Goal: Information Seeking & Learning: Find specific fact

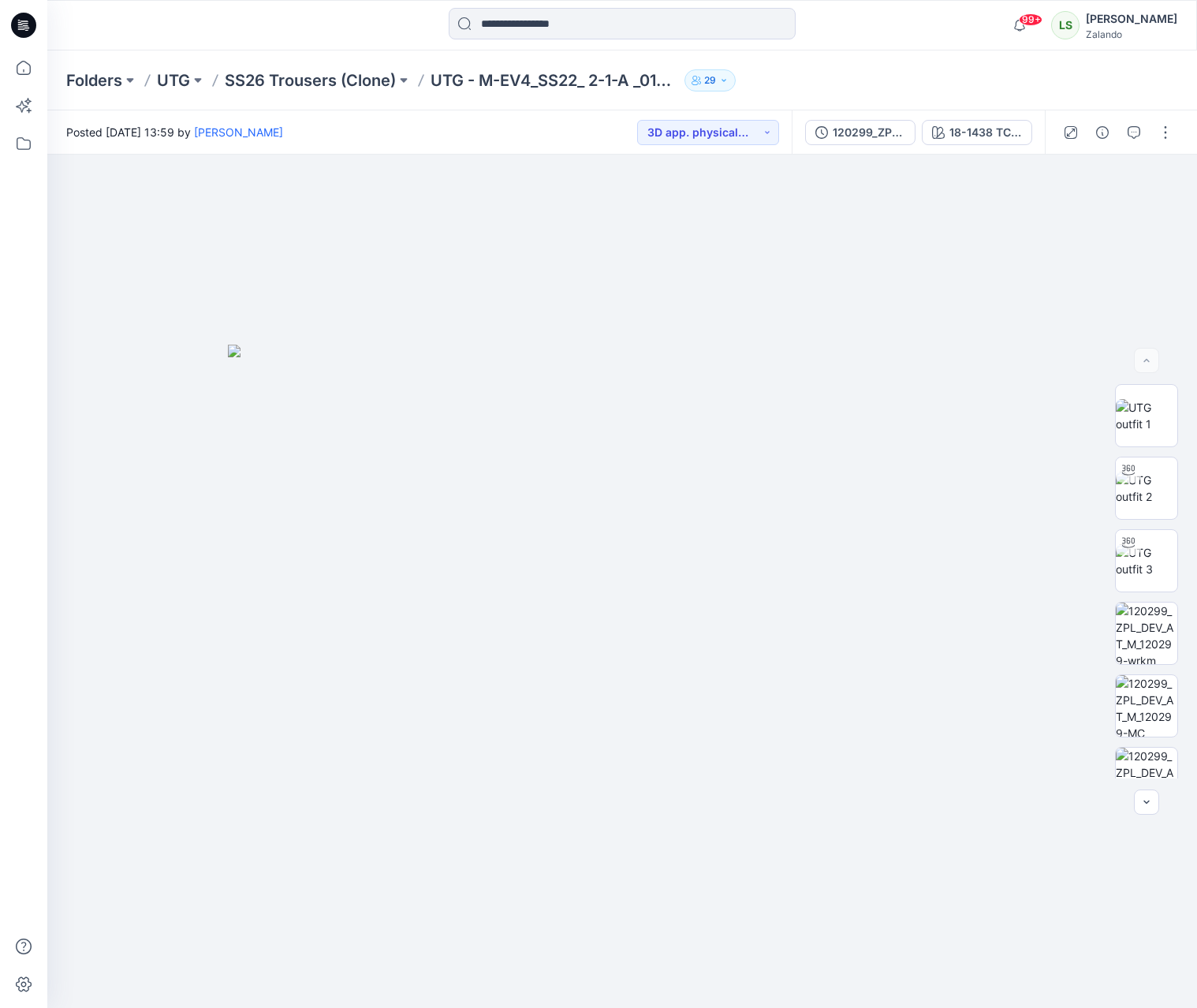
click at [28, 31] on icon at bounding box center [24, 25] width 25 height 50
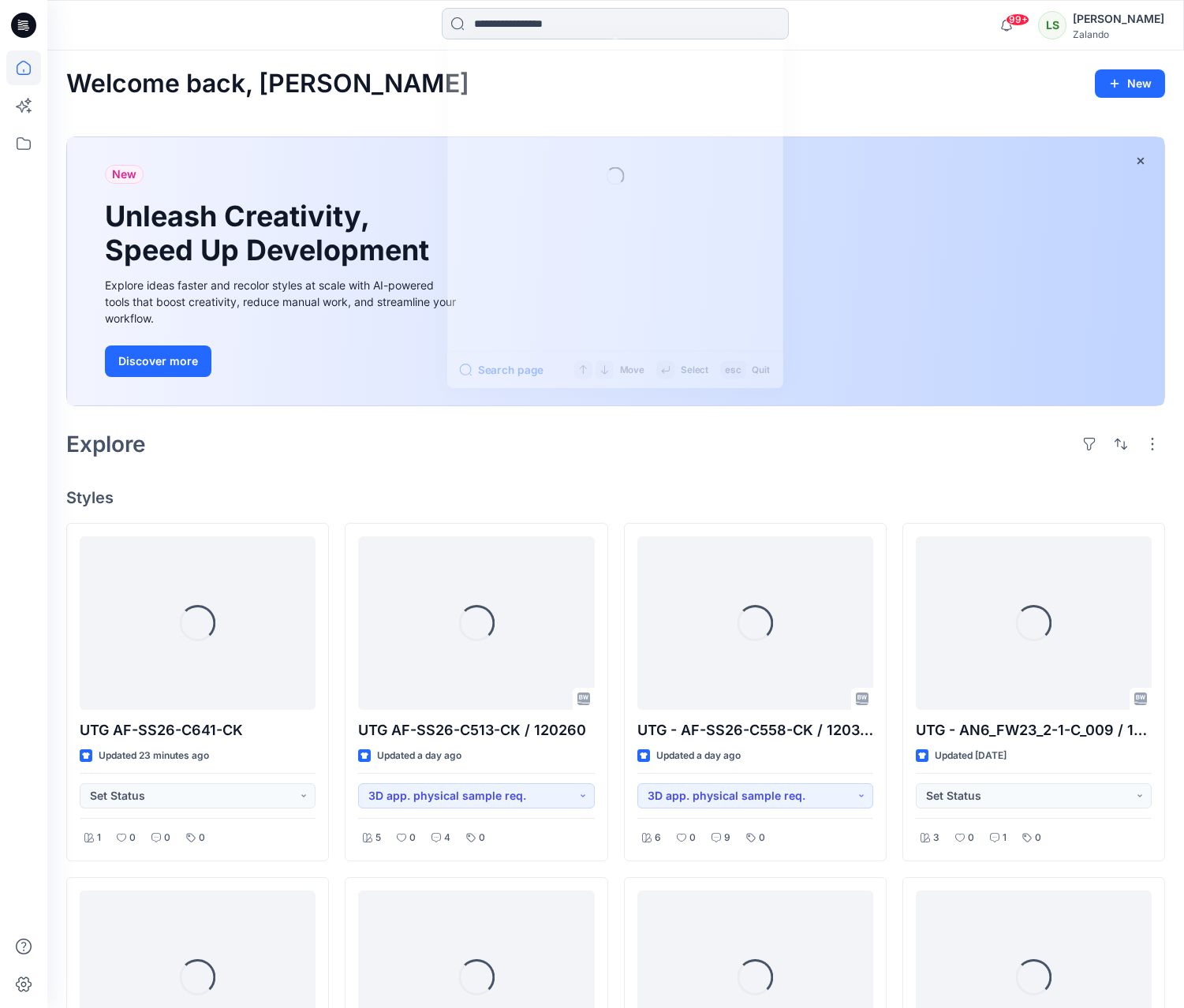
click at [552, 28] on input at bounding box center [614, 23] width 347 height 31
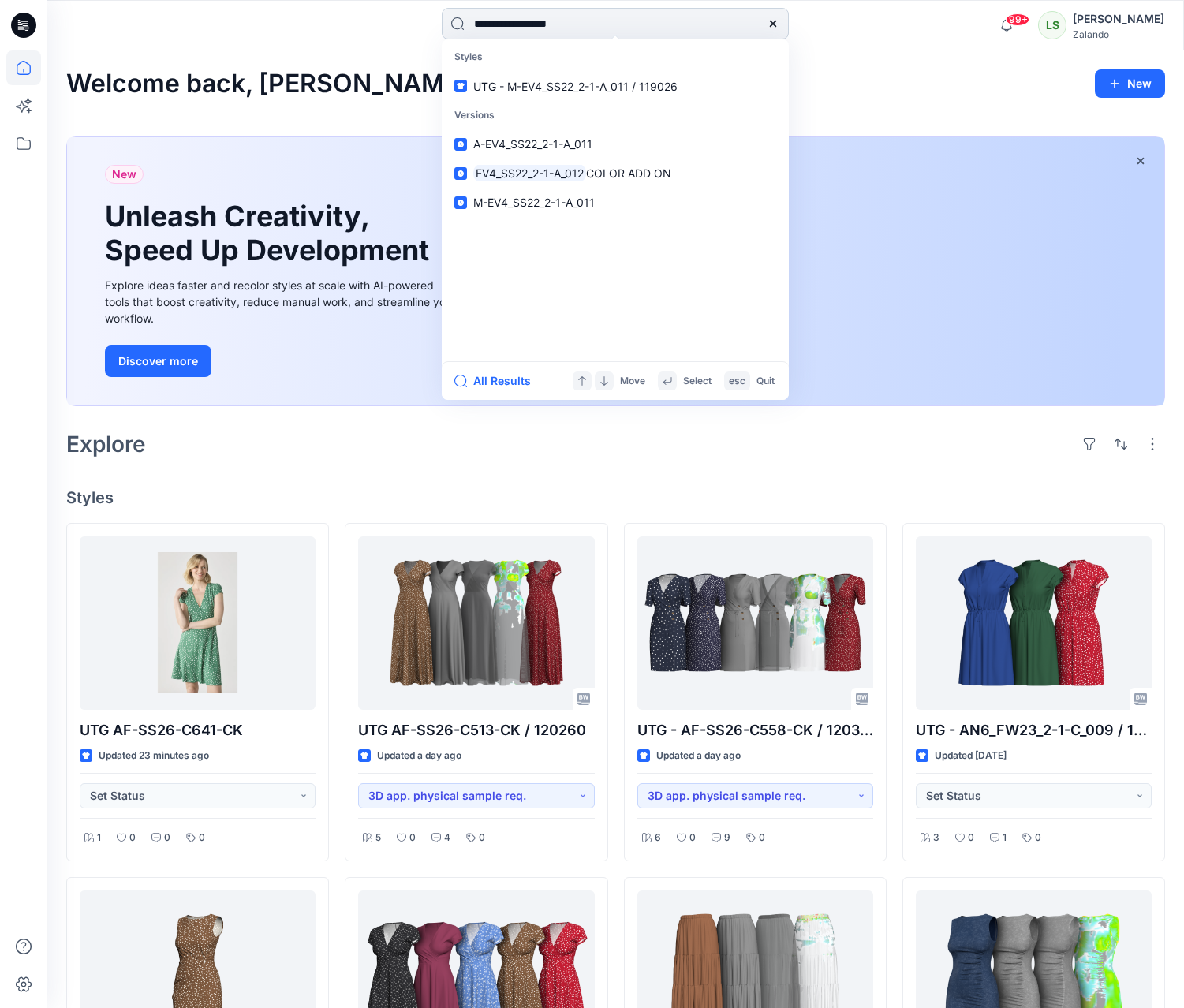
type input "**********"
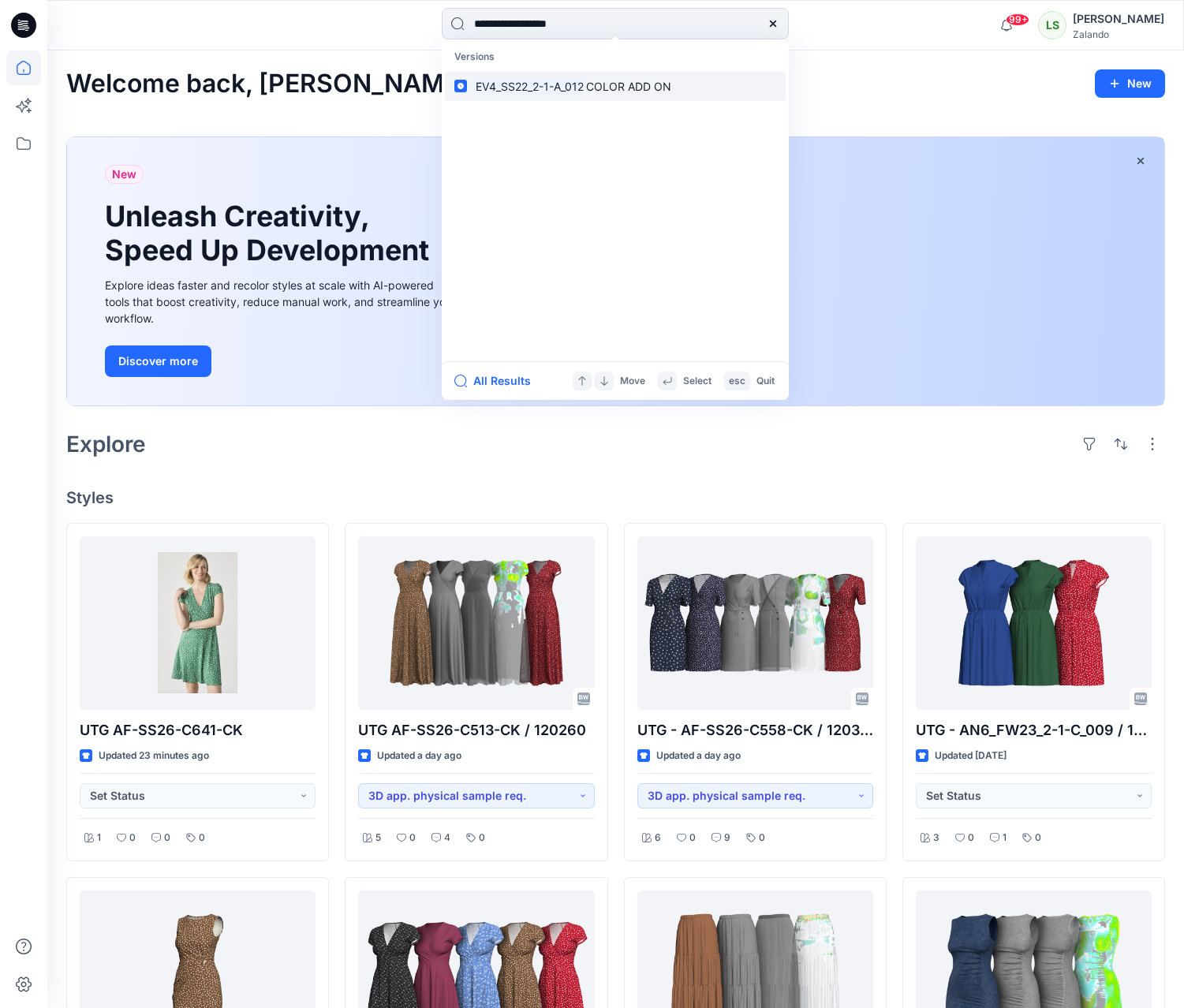
click at [607, 86] on span "COLOR ADD ON" at bounding box center [628, 87] width 85 height 14
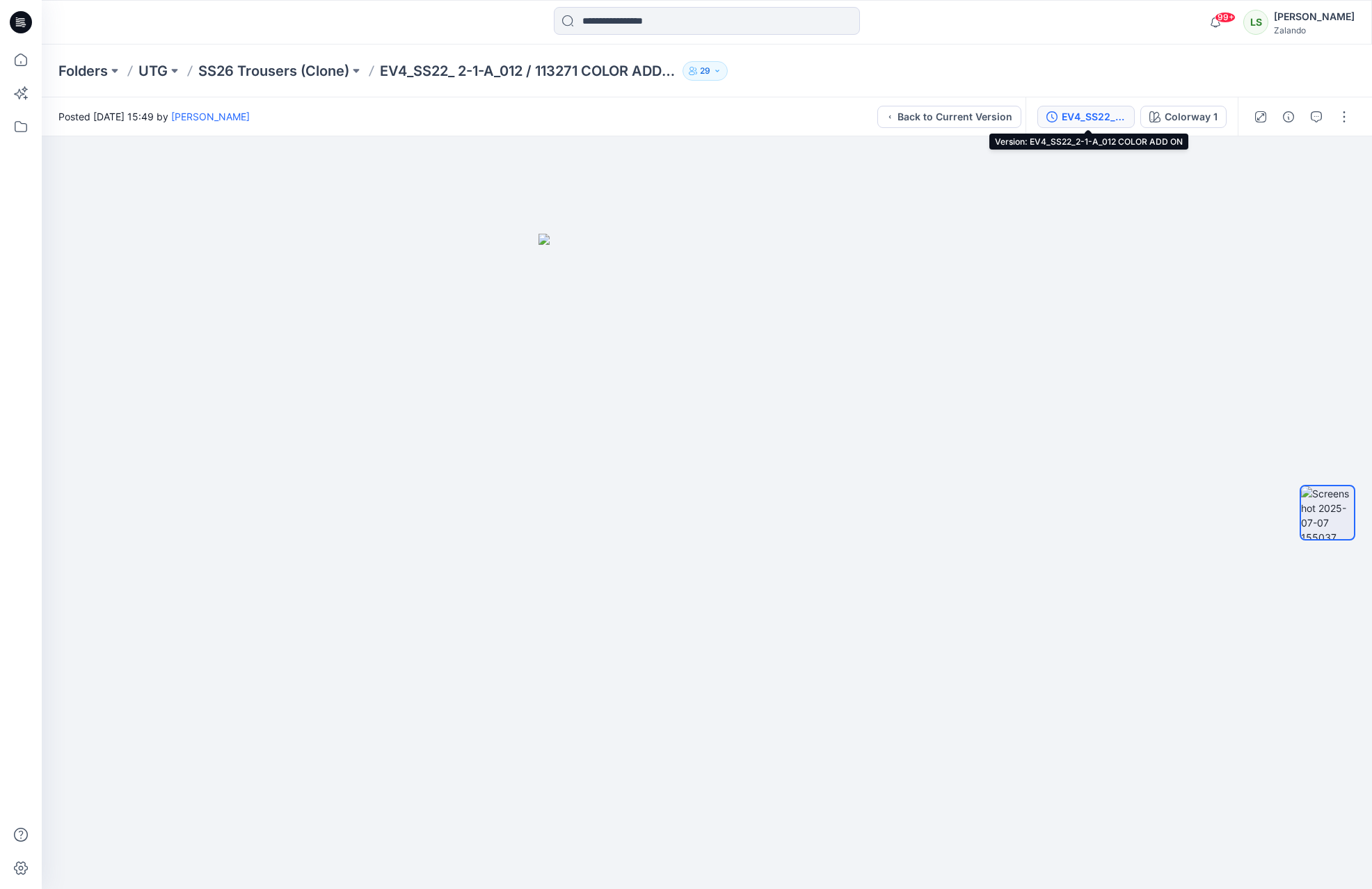
click at [1071, 123] on div "EV4_SS22_2-1-A_012 COLOR ADD ON" at bounding box center [1093, 117] width 64 height 15
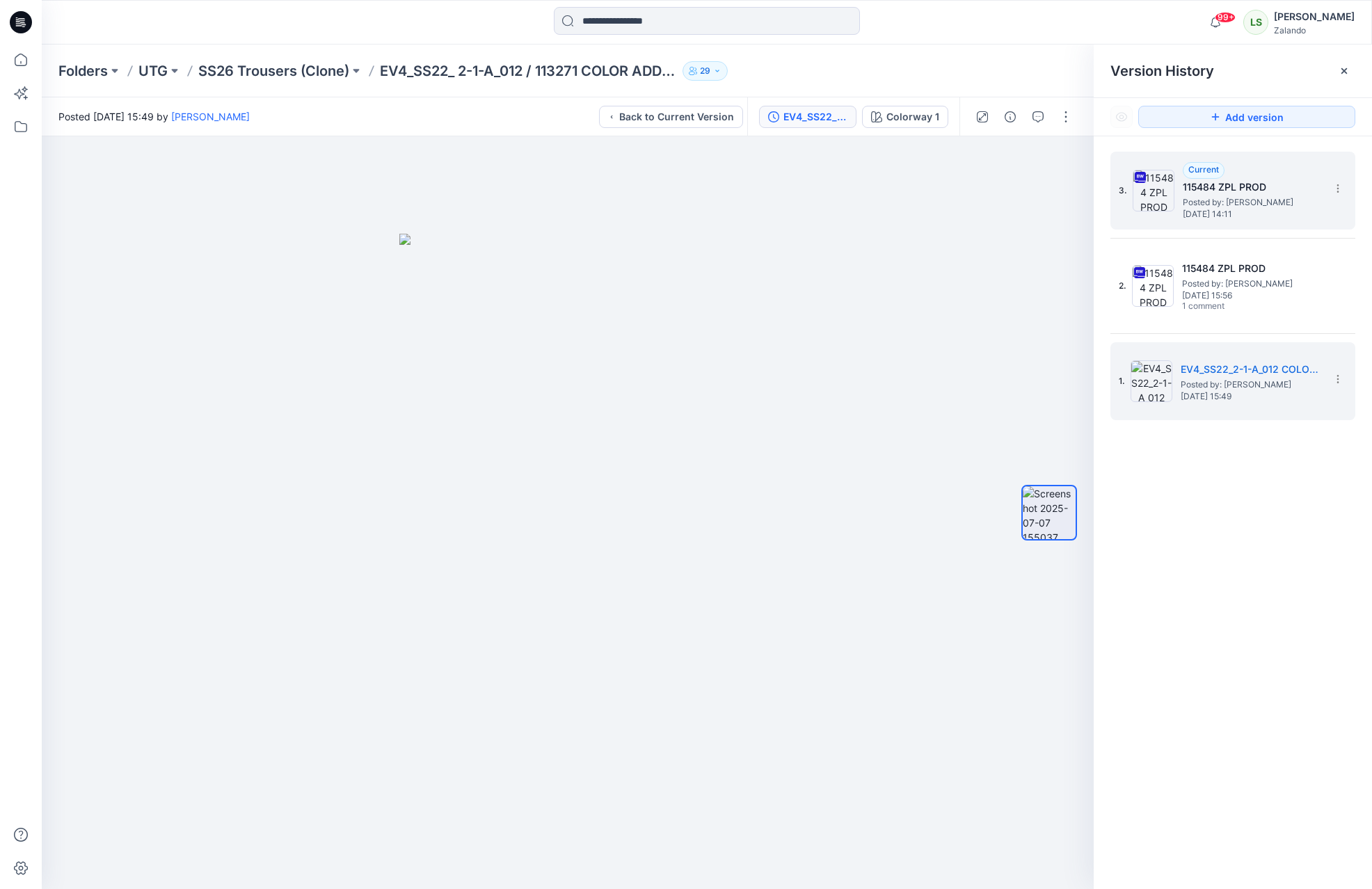
click at [1113, 229] on div "3. Current 115484 ZPL PROD Posted by: [PERSON_NAME] [DATE] 14:11" at bounding box center [1232, 191] width 245 height 78
click at [1113, 217] on div "3. Current 115484 ZPL PROD Posted by: [PERSON_NAME] [DATE] 14:11" at bounding box center [1222, 190] width 209 height 67
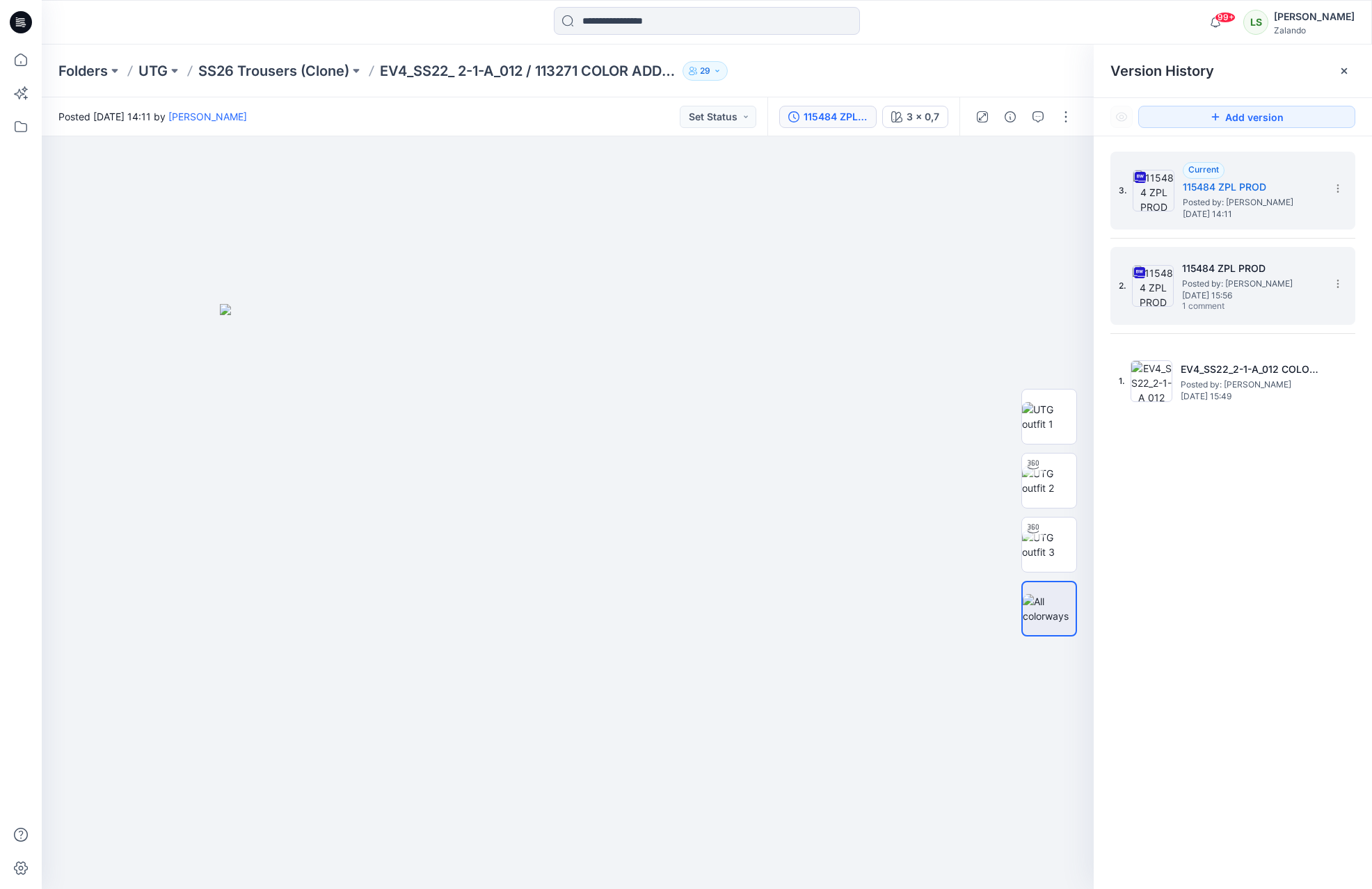
click at [1113, 311] on span "1 comment" at bounding box center [1231, 306] width 97 height 11
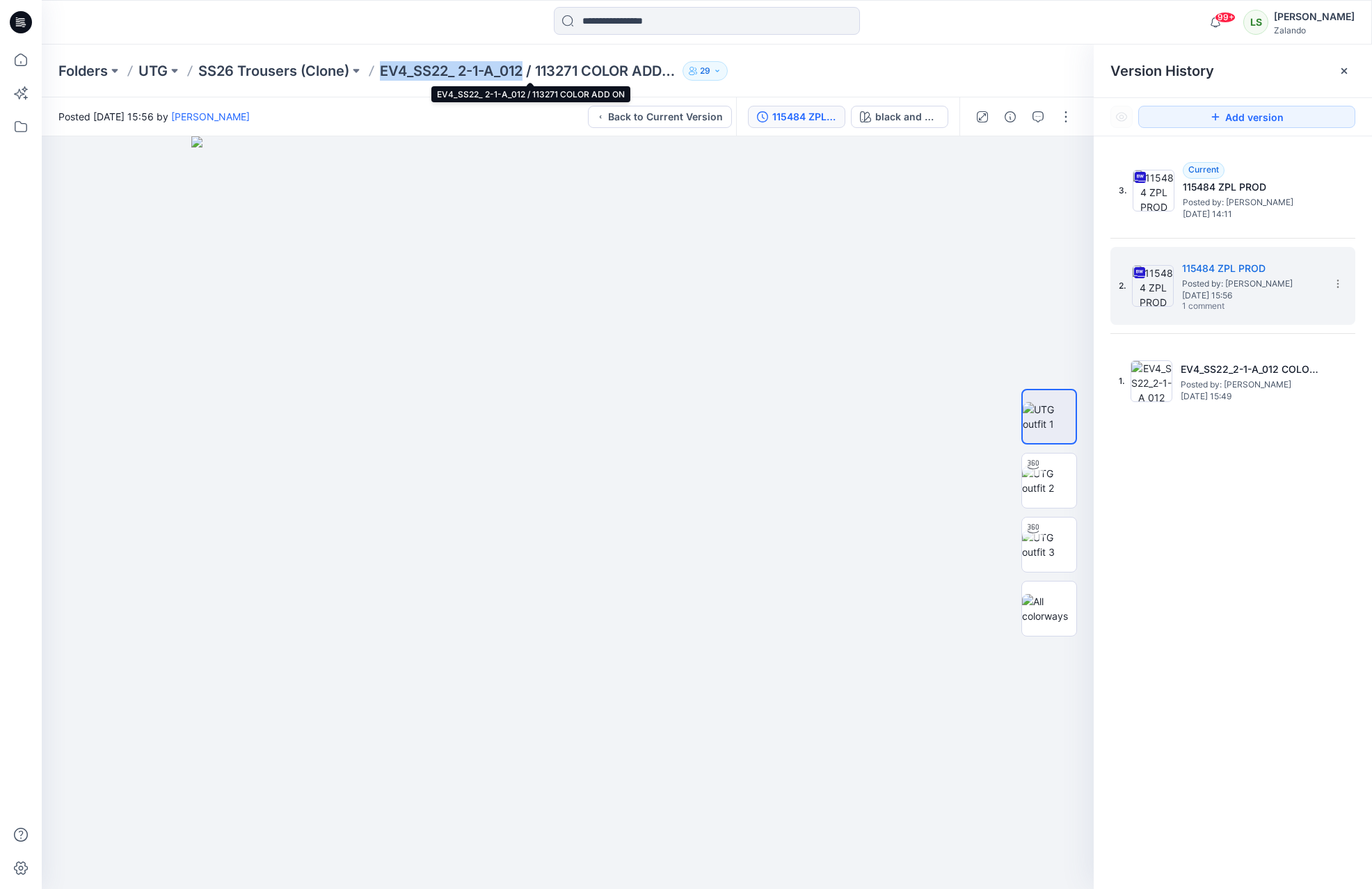
drag, startPoint x: 382, startPoint y: 73, endPoint x: 525, endPoint y: 76, distance: 143.0
click at [525, 76] on p "EV4_SS22_ 2-1-A_012 / 113271 COLOR ADD ON" at bounding box center [528, 71] width 297 height 19
copy p "EV4_SS22_ 2-1-A_012"
click at [1009, 74] on div "Folders UTG SS26 Trousers (Clone) EV4_SS22_ 2-1-A_012 / 113271 COLOR ADD ON 29" at bounding box center [652, 71] width 1188 height 19
click at [909, 52] on div "Folders UTG SS26 Trousers (Clone) EV4_SS22_ 2-1-A_012 / 113271 COLOR ADD ON 29" at bounding box center [707, 70] width 1330 height 53
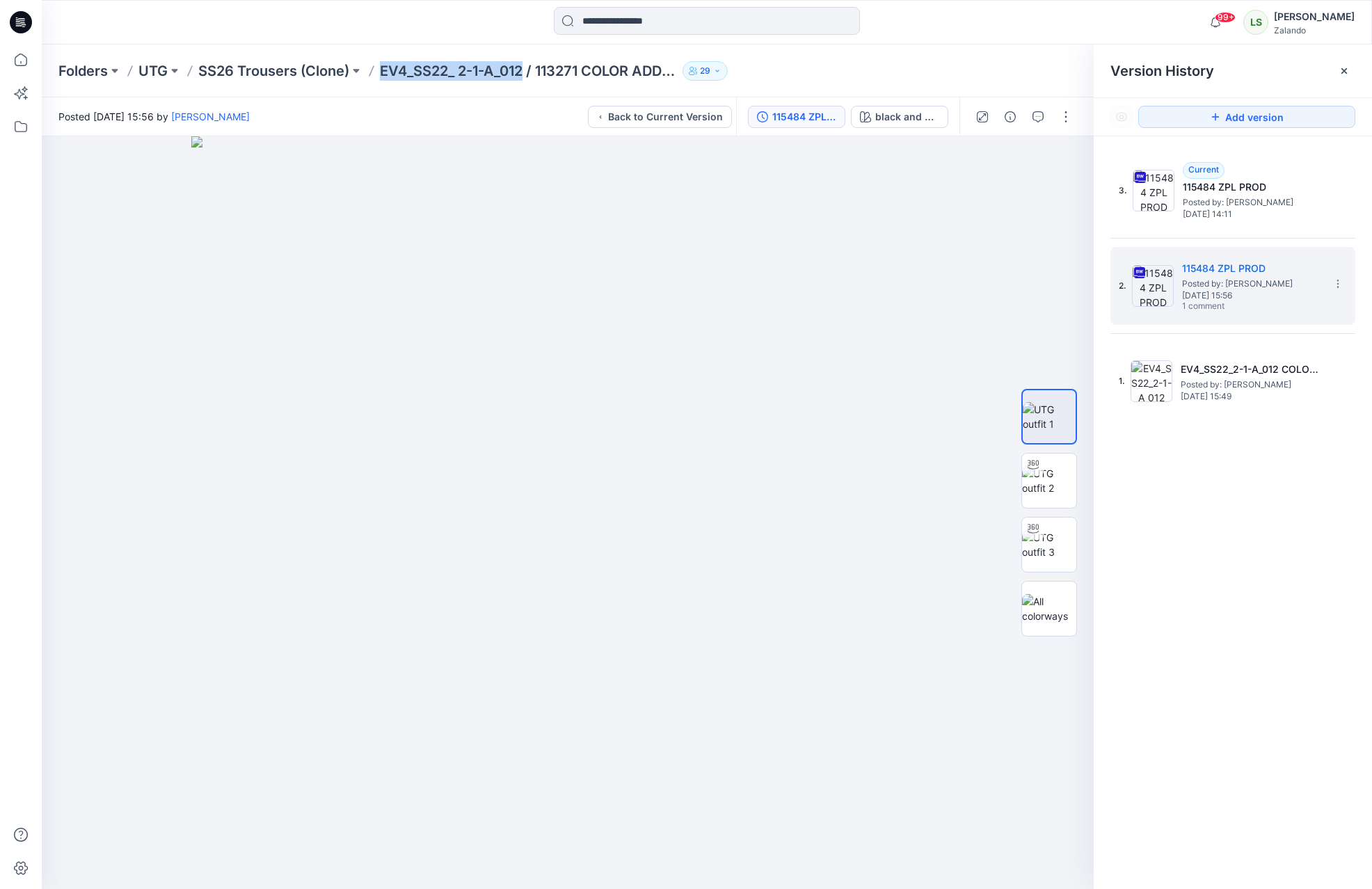
drag, startPoint x: 383, startPoint y: 68, endPoint x: 527, endPoint y: 82, distance: 144.7
click at [527, 82] on div "Folders UTG SS26 Trousers (Clone) EV4_SS22_ 2-1-A_012 / 113271 COLOR ADD ON 29" at bounding box center [707, 70] width 1330 height 53
copy p "EV4_SS22_ 2-1-A_012"
click at [791, 76] on div "Folders UTG SS26 Trousers (Clone) EV4_SS22_ 2-1-A_012 / 113271 COLOR ADD ON 29" at bounding box center [652, 71] width 1188 height 19
click at [1056, 488] on img at bounding box center [1049, 480] width 54 height 29
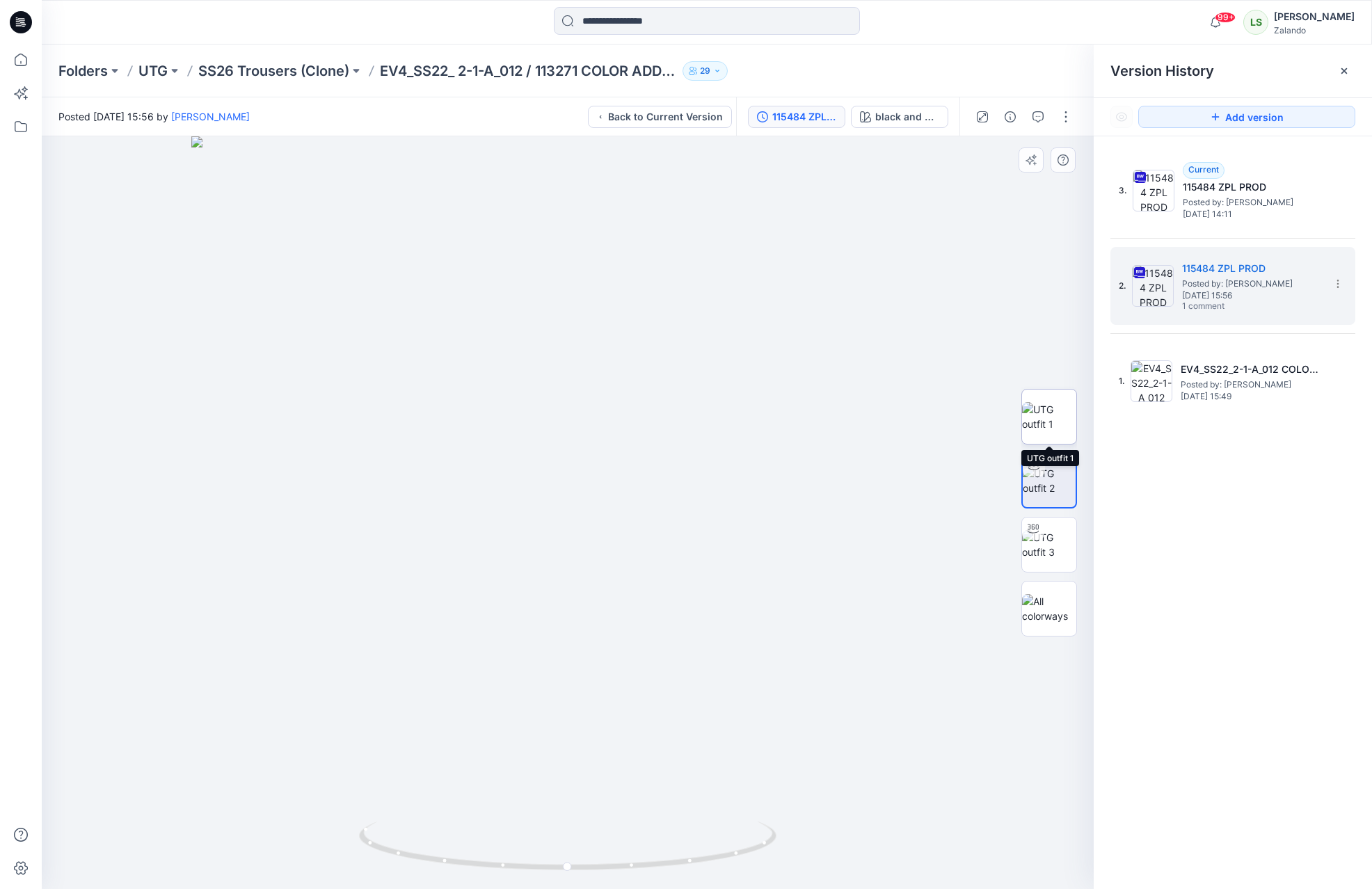
click at [1048, 424] on img at bounding box center [1049, 416] width 54 height 29
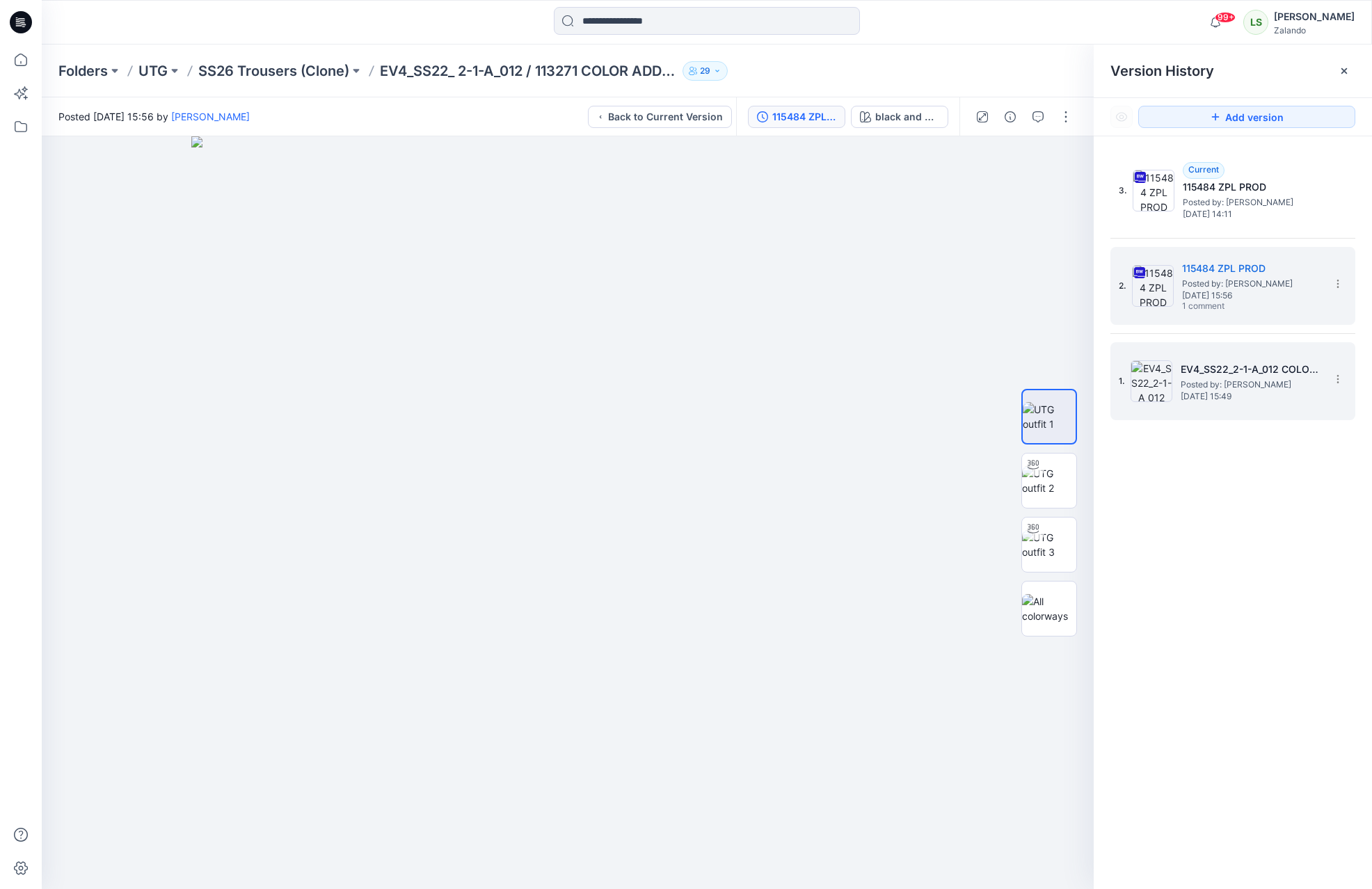
click at [1113, 388] on span "Posted by: [PERSON_NAME]" at bounding box center [1250, 385] width 139 height 14
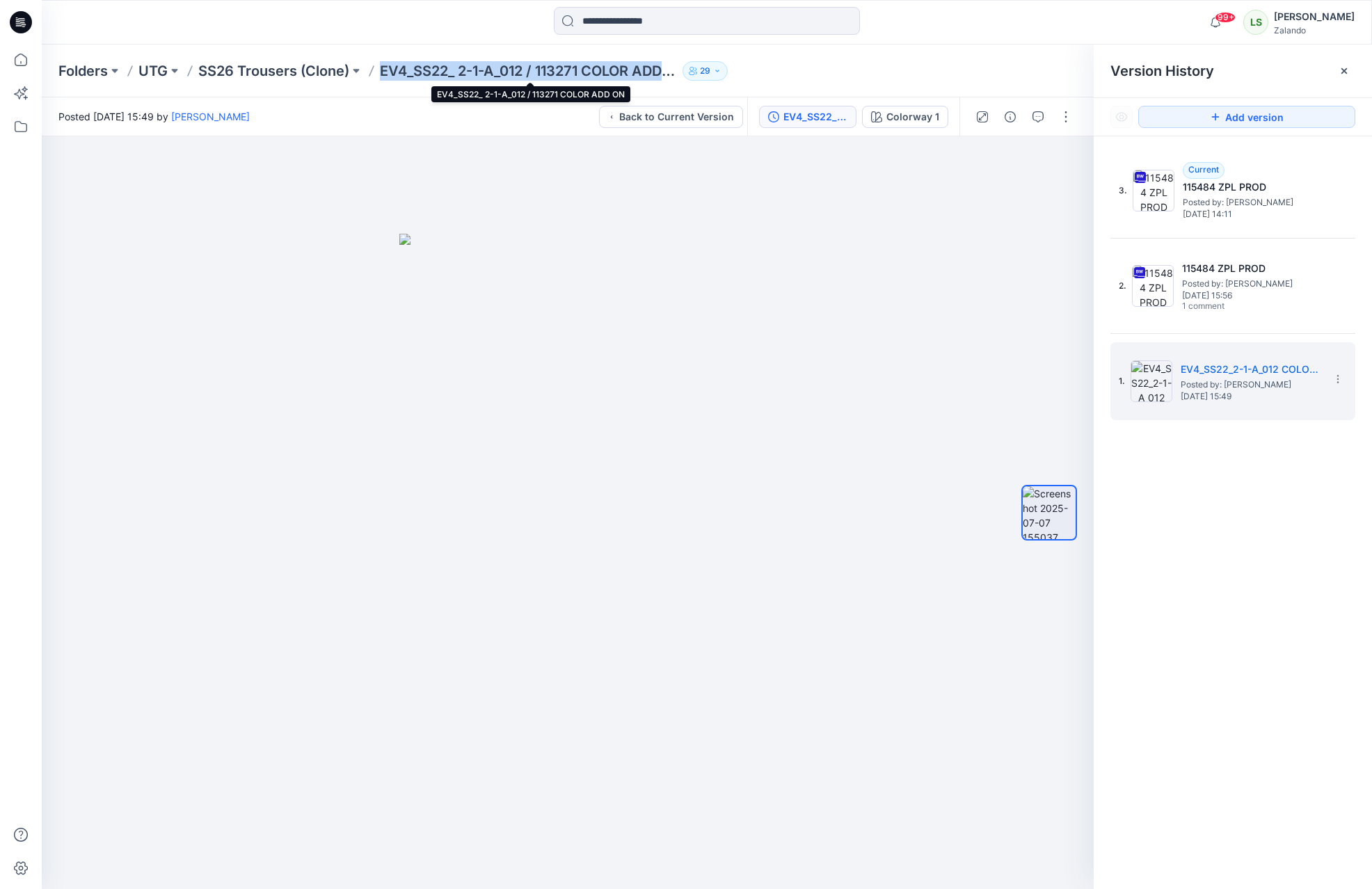
drag, startPoint x: 387, startPoint y: 73, endPoint x: 669, endPoint y: 74, distance: 282.0
click at [669, 74] on p "EV4_SS22_ 2-1-A_012 / 113271 COLOR ADD ON" at bounding box center [528, 71] width 297 height 19
copy p "EV4_SS22_ 2-1-A_012 / 113271 COLOR ADD"
click at [1113, 669] on div "3. Current 115484 ZPL PROD Posted by: [PERSON_NAME] [DATE] 14:11 2. 115484 ZPL …" at bounding box center [1233, 522] width 278 height 772
click at [684, 556] on img at bounding box center [567, 561] width 337 height 656
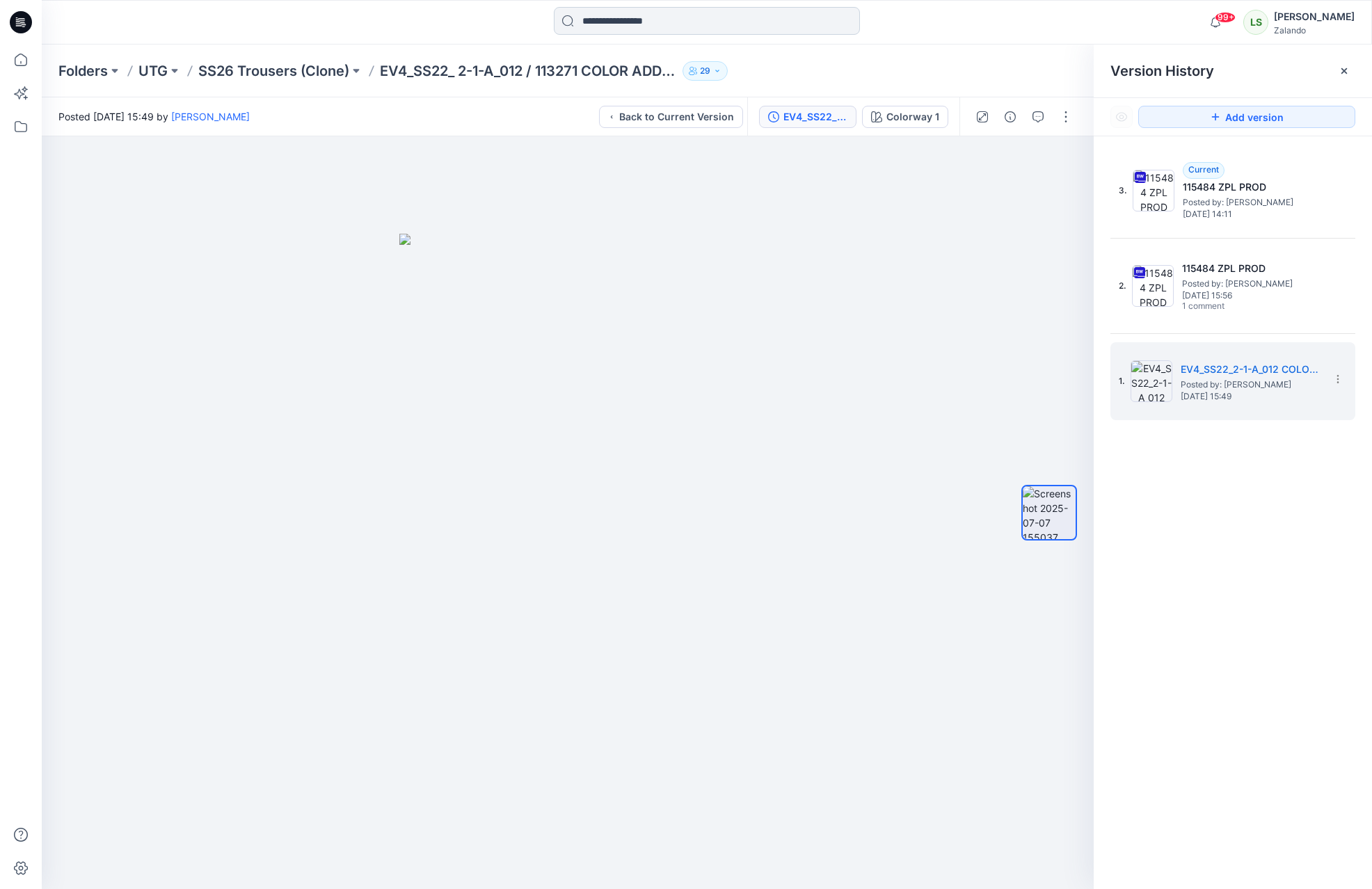
click at [646, 30] on input at bounding box center [707, 20] width 306 height 28
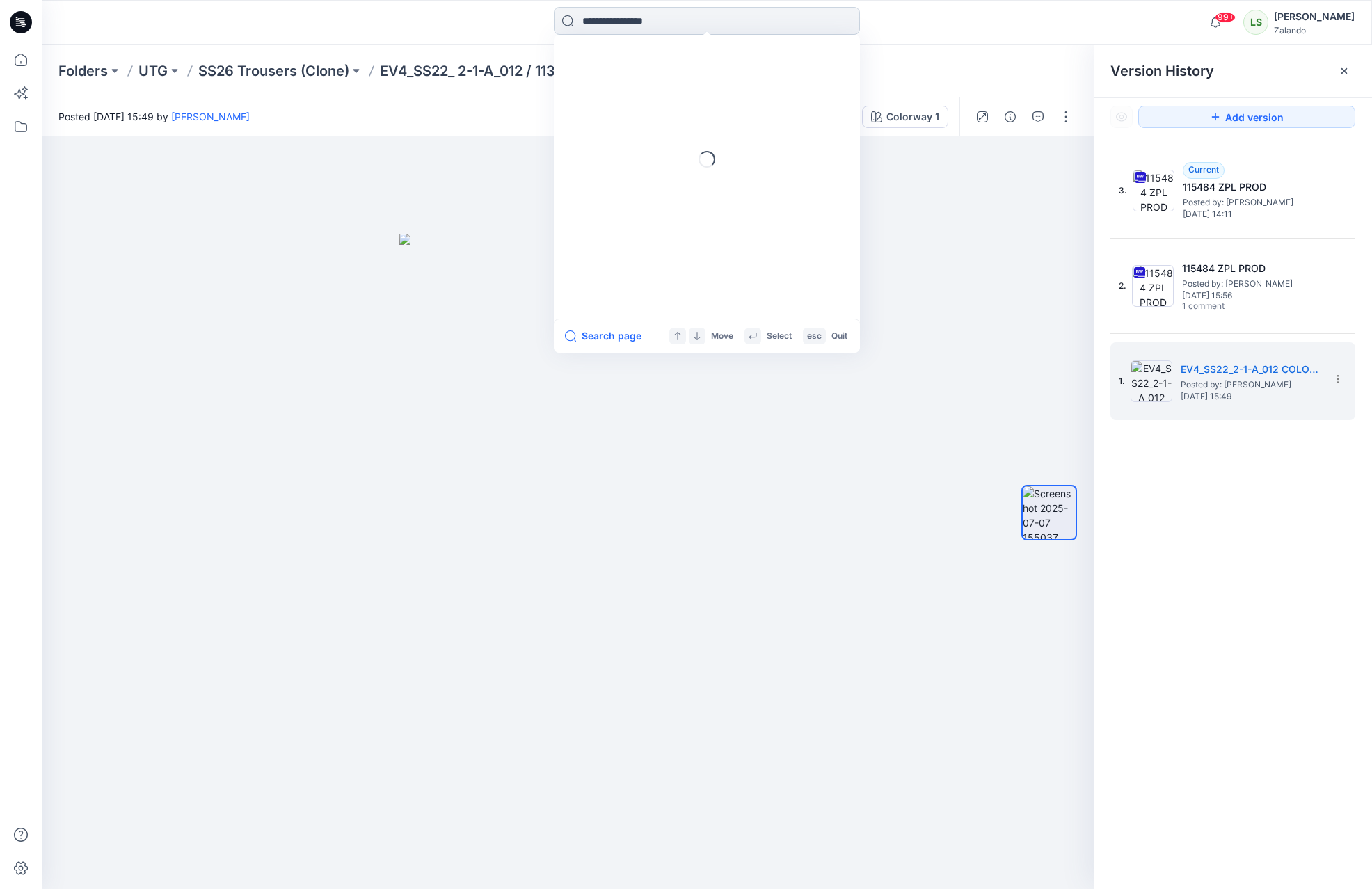
paste input "**********"
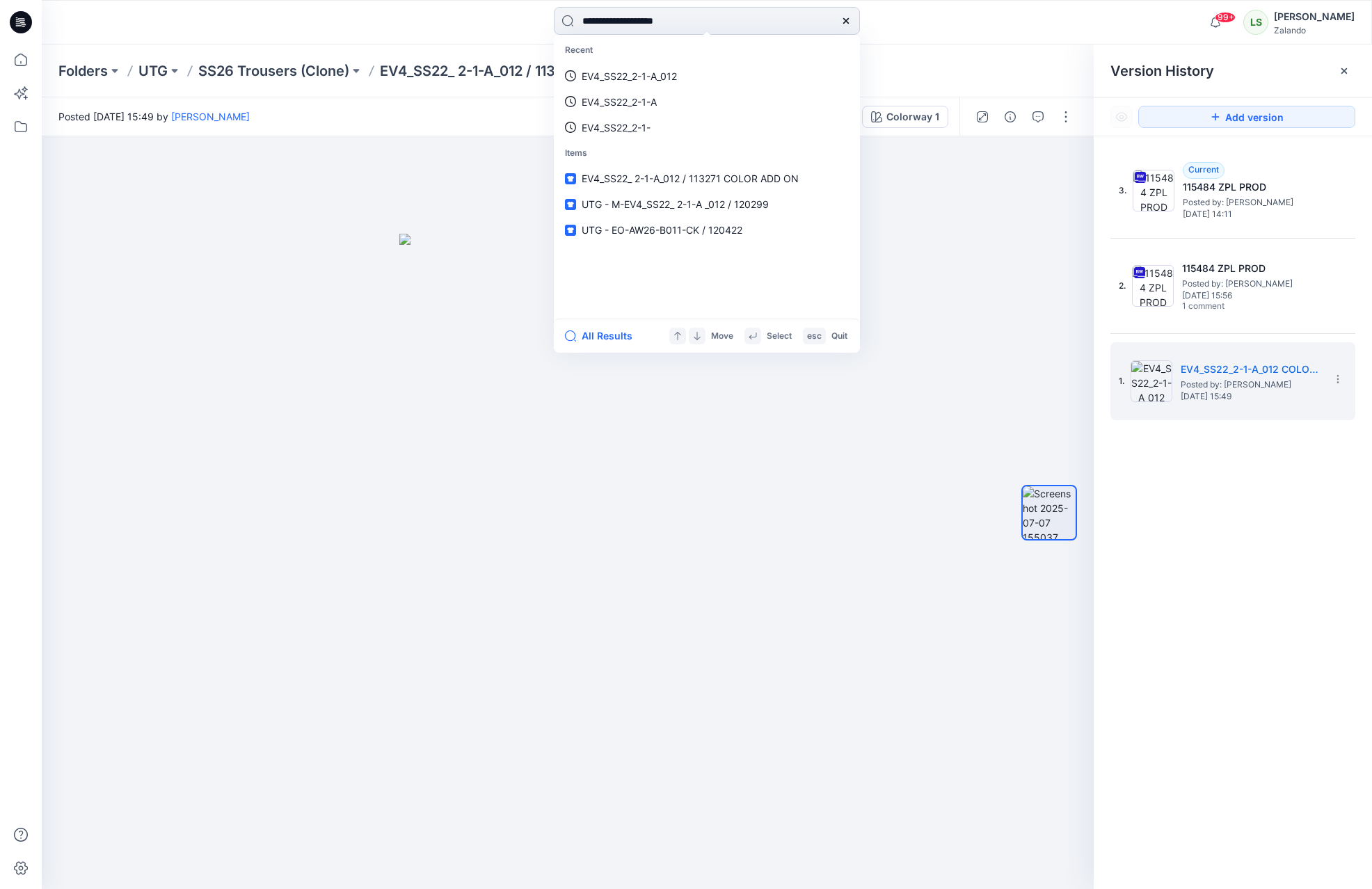
type input "**********"
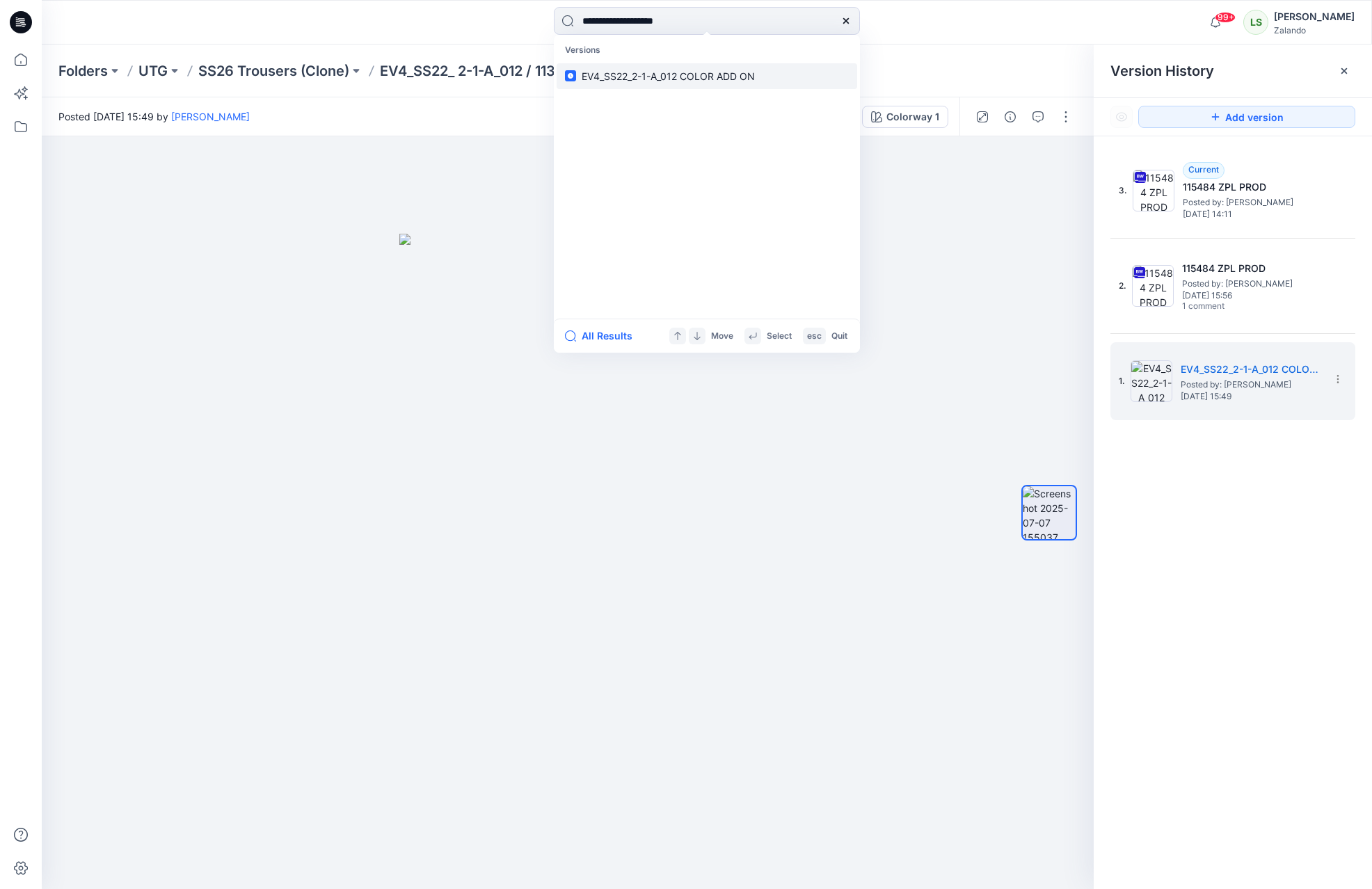
click at [742, 73] on span "EV4_SS22_2-1-A_012 COLOR ADD ON" at bounding box center [668, 76] width 173 height 12
